Goal: Check status: Check status

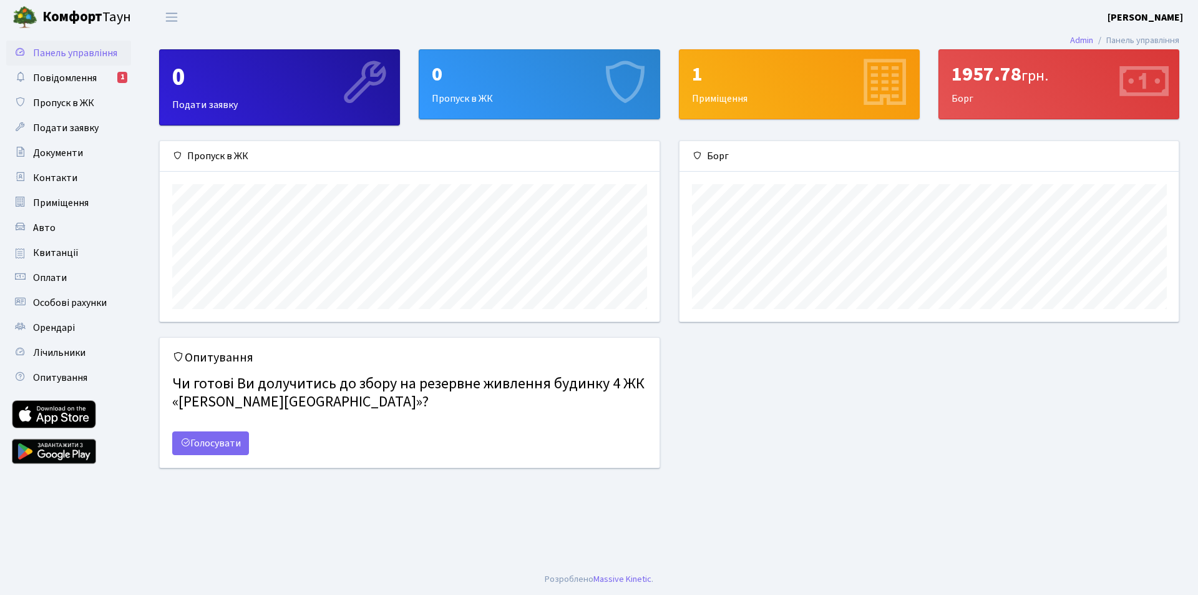
scroll to position [180, 499]
click at [67, 75] on span "Повідомлення" at bounding box center [65, 78] width 64 height 14
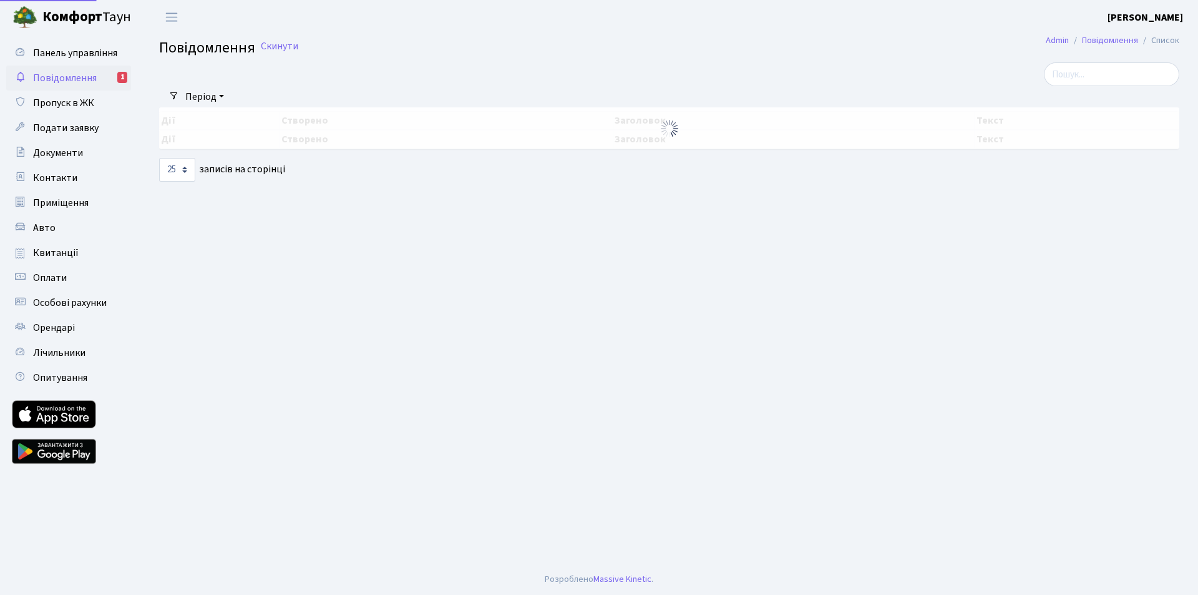
select select "25"
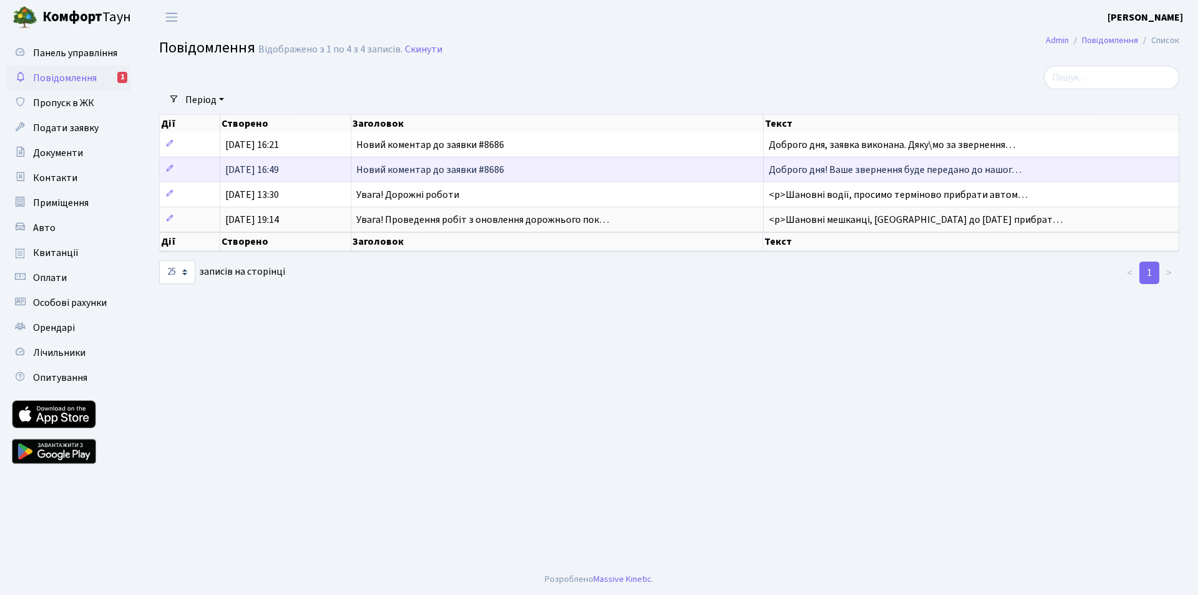
click at [377, 172] on span "Новий коментар до заявки #8686" at bounding box center [430, 170] width 148 height 14
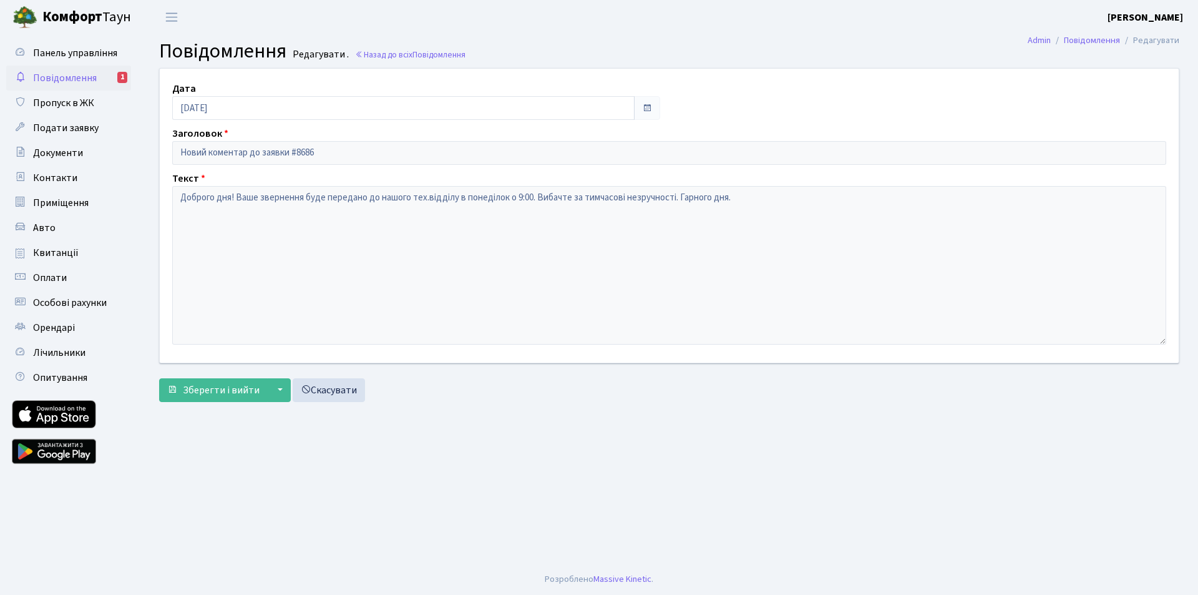
click at [71, 80] on span "Повідомлення" at bounding box center [65, 78] width 64 height 14
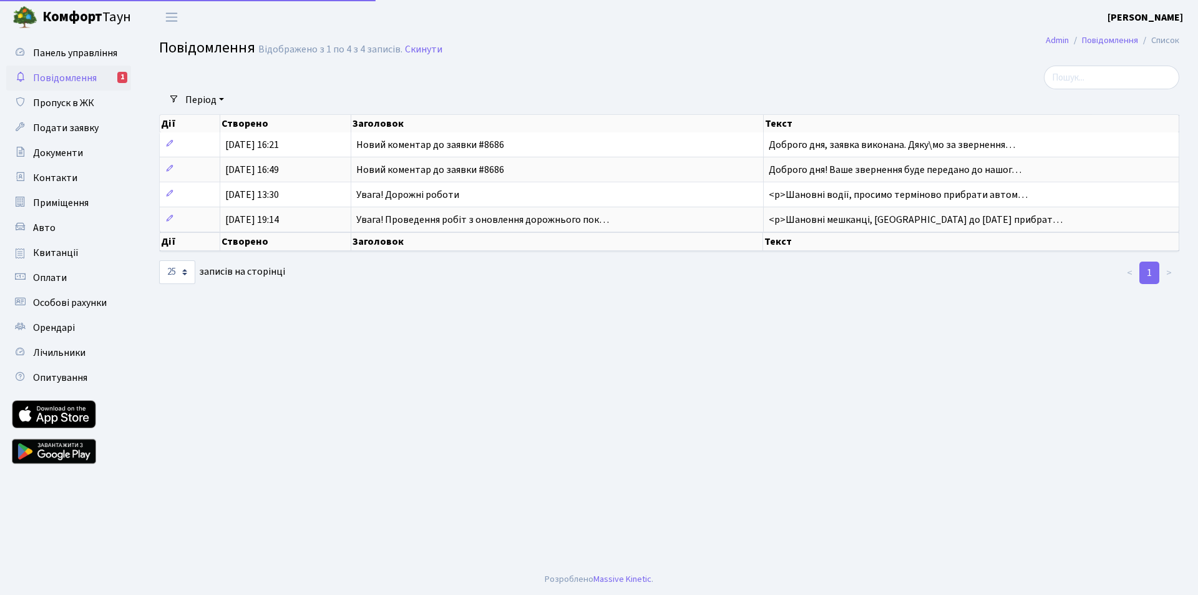
select select "25"
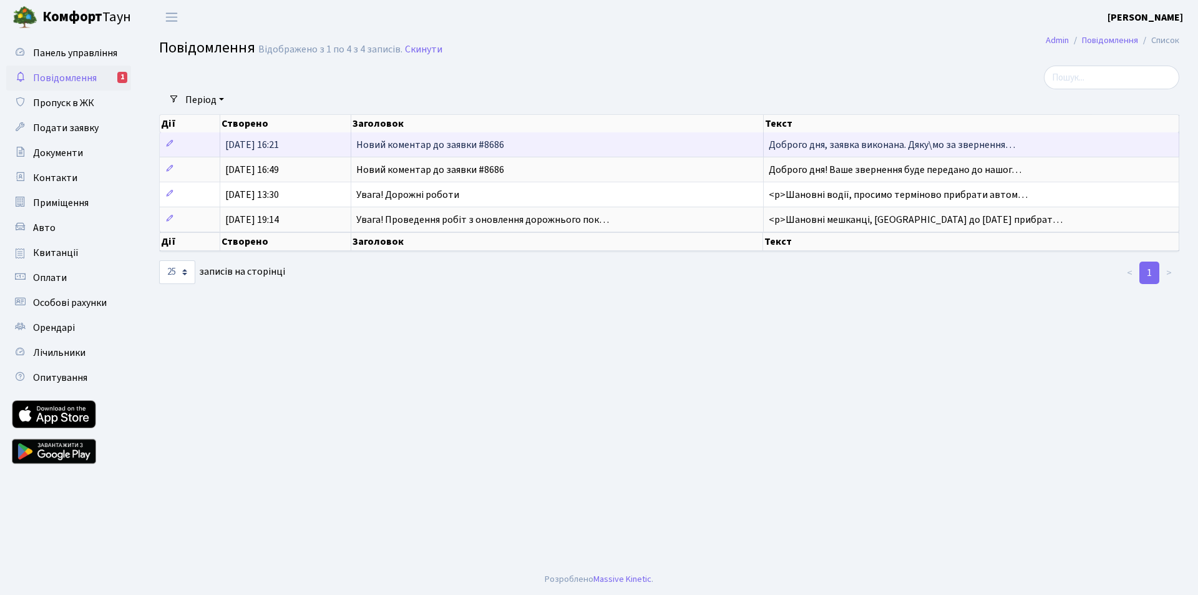
click at [374, 149] on span "Новий коментар до заявки #8686" at bounding box center [430, 145] width 148 height 14
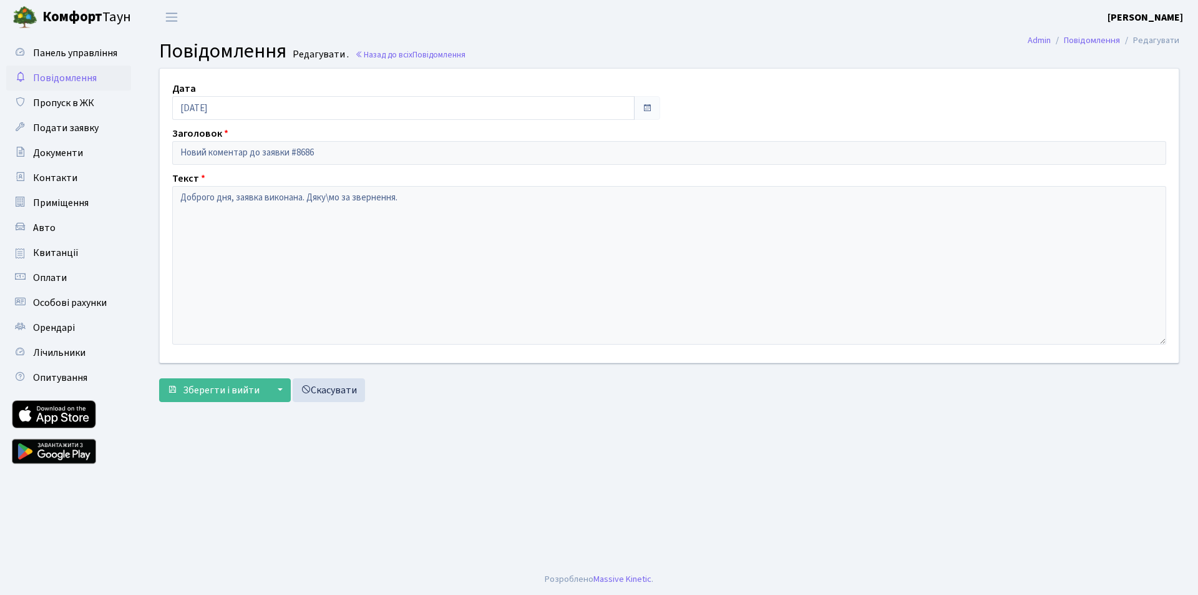
click at [64, 77] on span "Повідомлення" at bounding box center [65, 78] width 64 height 14
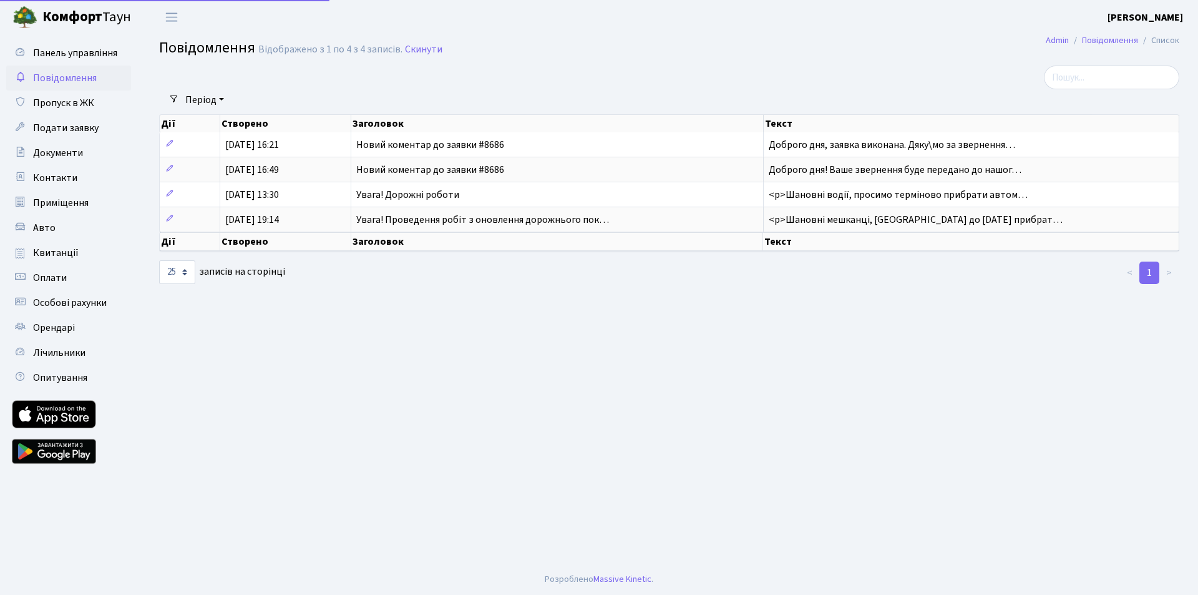
select select "25"
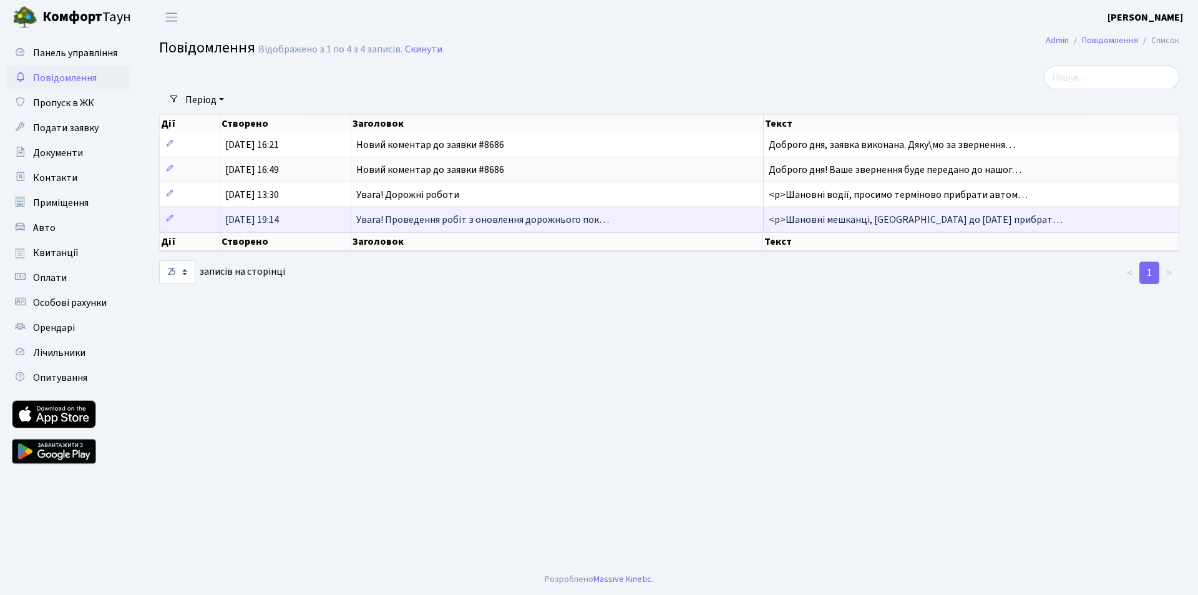
click at [381, 227] on td "Увага! Проведення робіт з оновлення дорожнього пок…" at bounding box center [557, 219] width 412 height 25
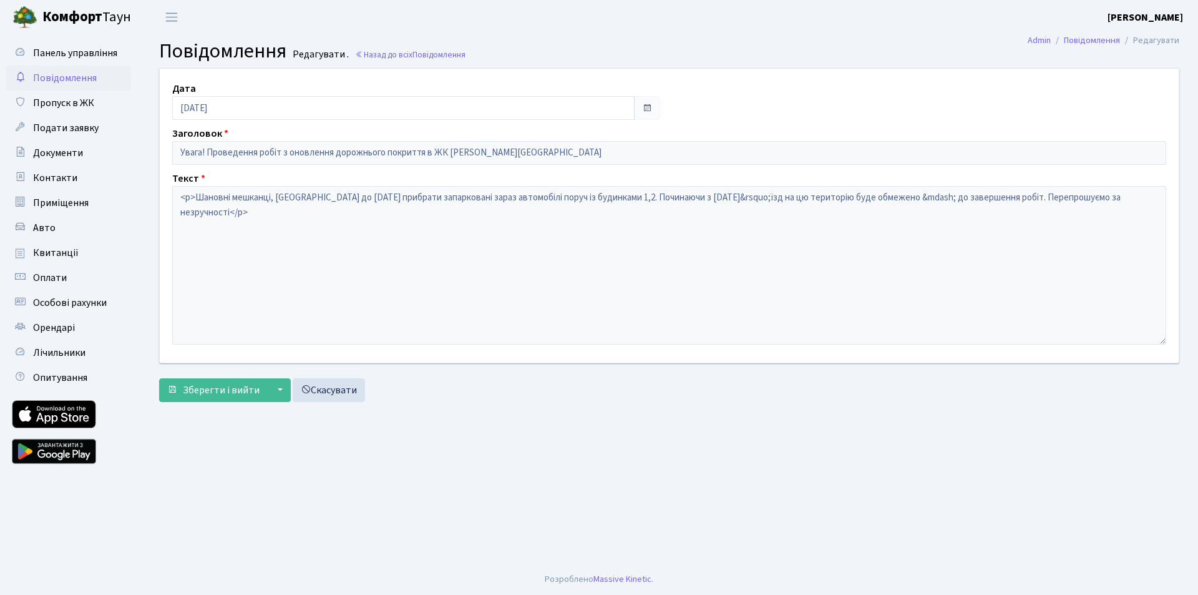
click at [51, 71] on span "Повідомлення" at bounding box center [65, 78] width 64 height 14
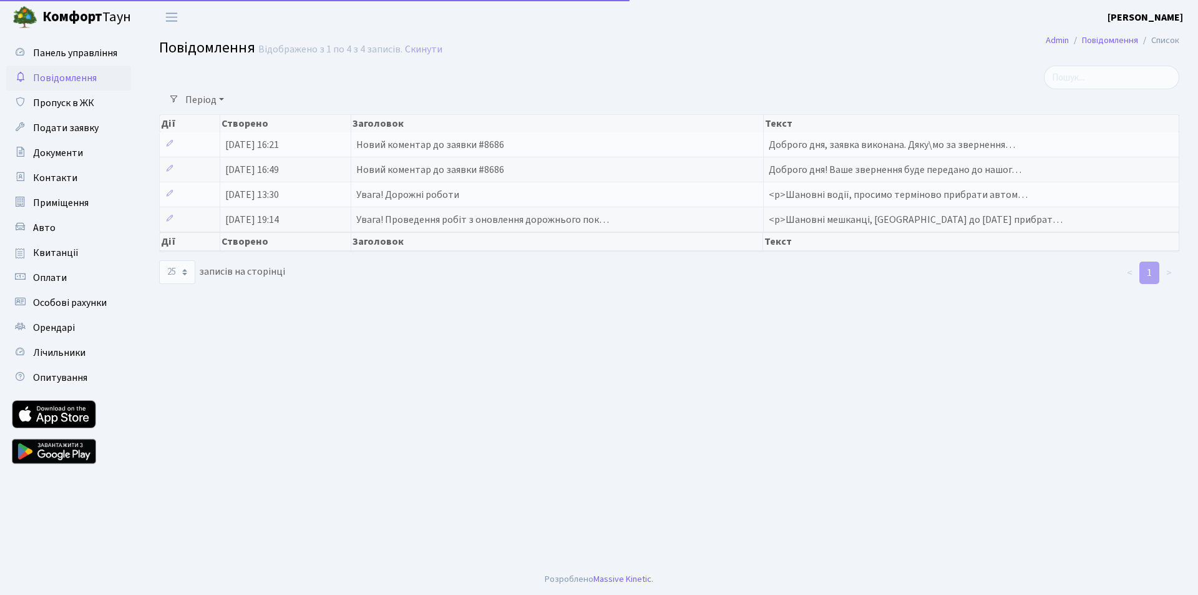
select select "25"
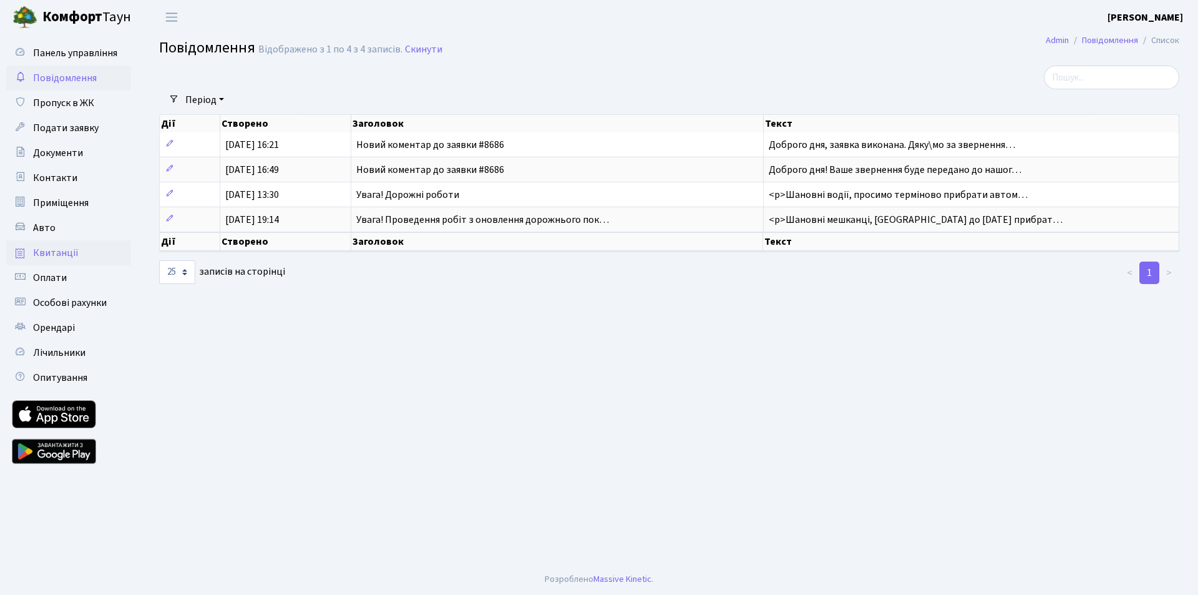
click at [27, 248] on link "Квитанції" at bounding box center [68, 252] width 125 height 25
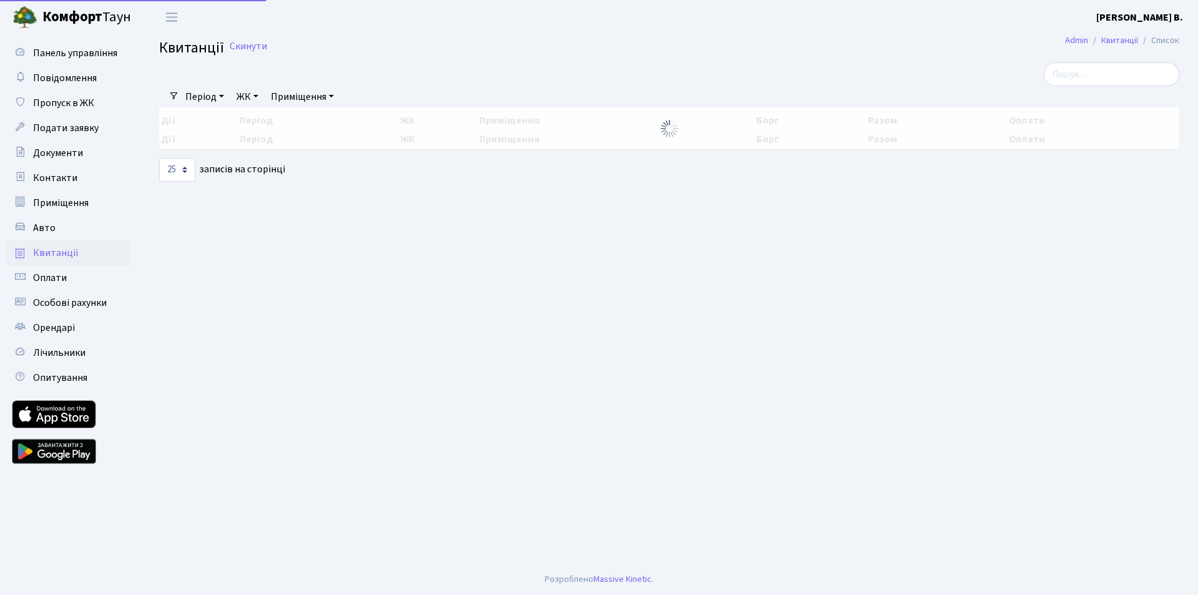
select select "25"
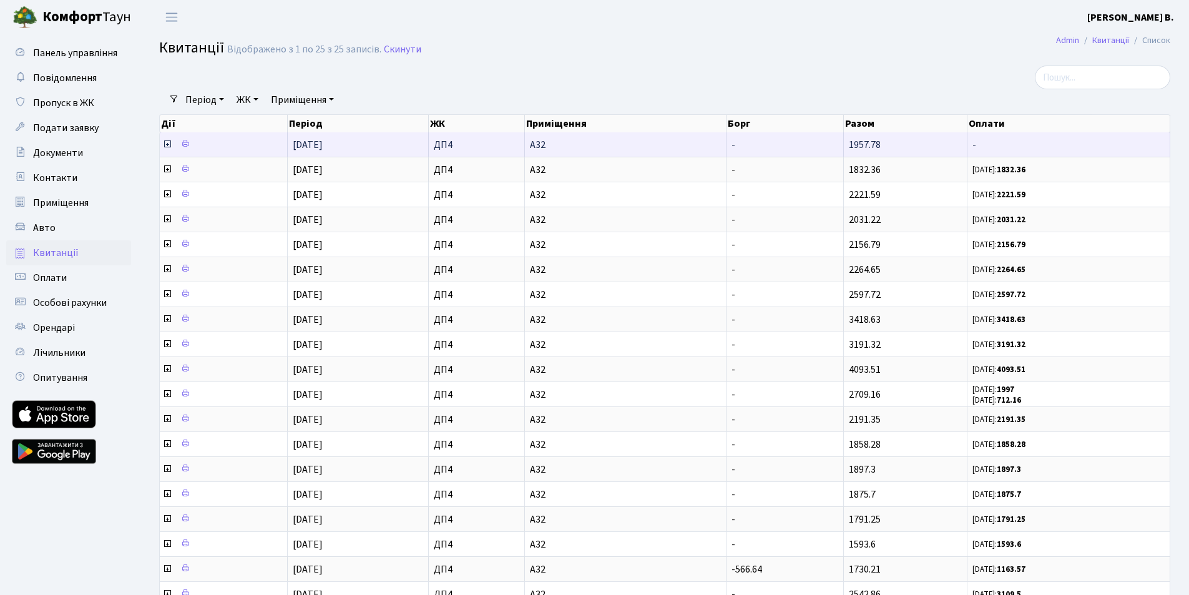
click at [168, 144] on icon at bounding box center [167, 144] width 10 height 10
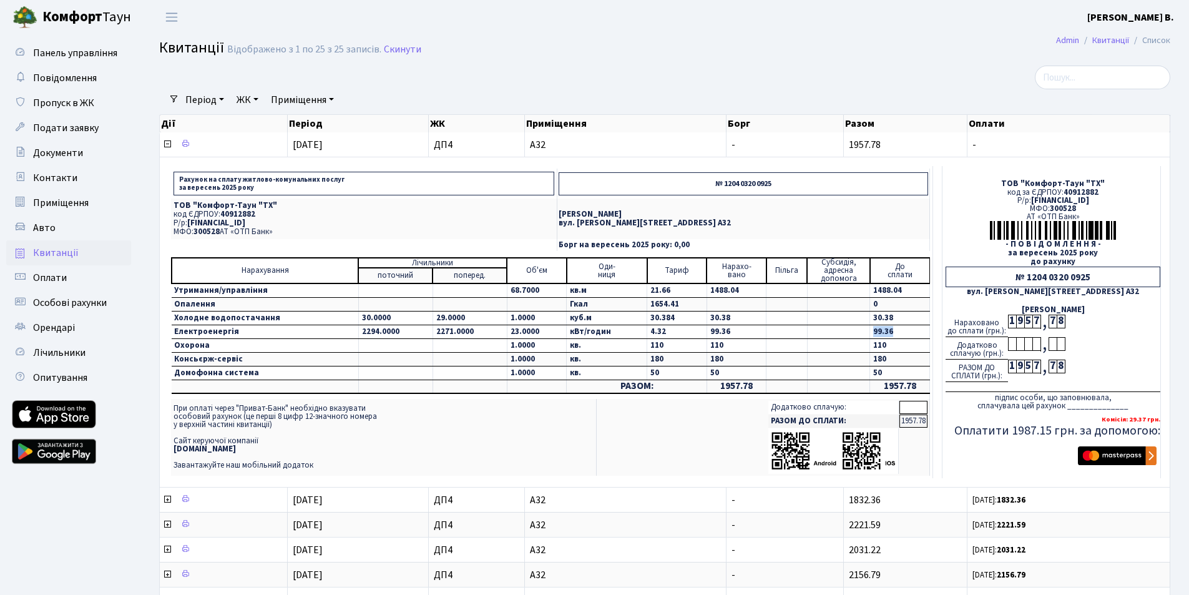
drag, startPoint x: 888, startPoint y: 333, endPoint x: 864, endPoint y: 334, distance: 24.3
click at [864, 334] on tr "Електроенергія 2294.0000 2271.0000 23.0000 кВт/годин 4.32 99.36 99.36" at bounding box center [551, 332] width 758 height 14
drag, startPoint x: 886, startPoint y: 291, endPoint x: 869, endPoint y: 293, distance: 17.6
click at [870, 293] on td "1488.04" at bounding box center [900, 290] width 60 height 14
drag, startPoint x: 638, startPoint y: 290, endPoint x: 665, endPoint y: 288, distance: 26.3
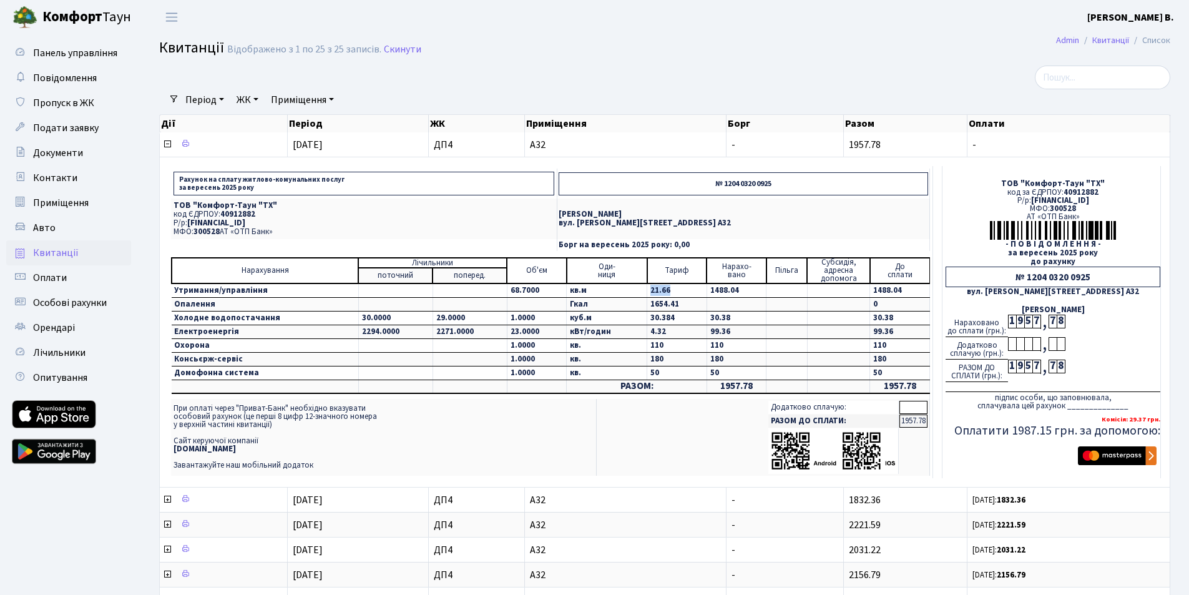
click at [665, 288] on td "21.66" at bounding box center [677, 290] width 60 height 14
